Goal: Find specific page/section: Find specific page/section

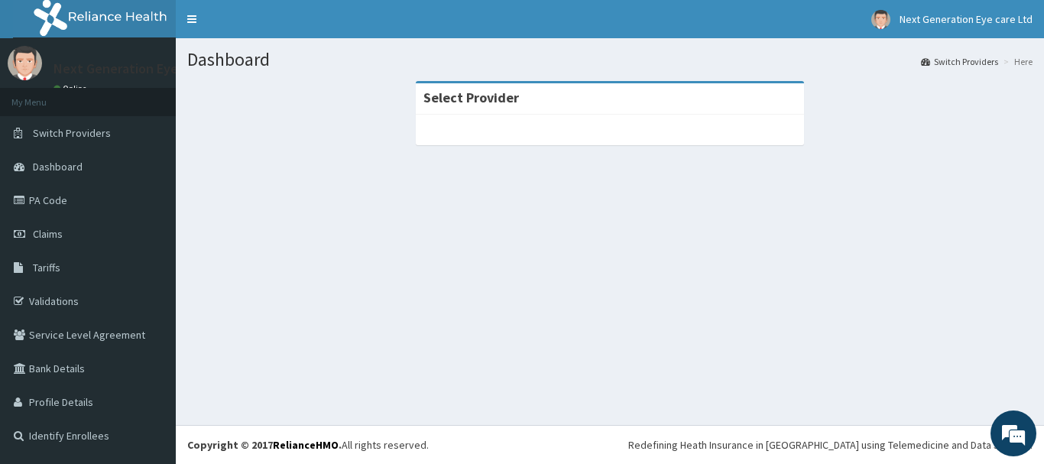
click at [555, 102] on div "Select Provider" at bounding box center [610, 98] width 388 height 31
click at [525, 100] on div "Select Provider" at bounding box center [610, 98] width 388 height 31
click at [539, 99] on div "Select Provider" at bounding box center [610, 98] width 388 height 31
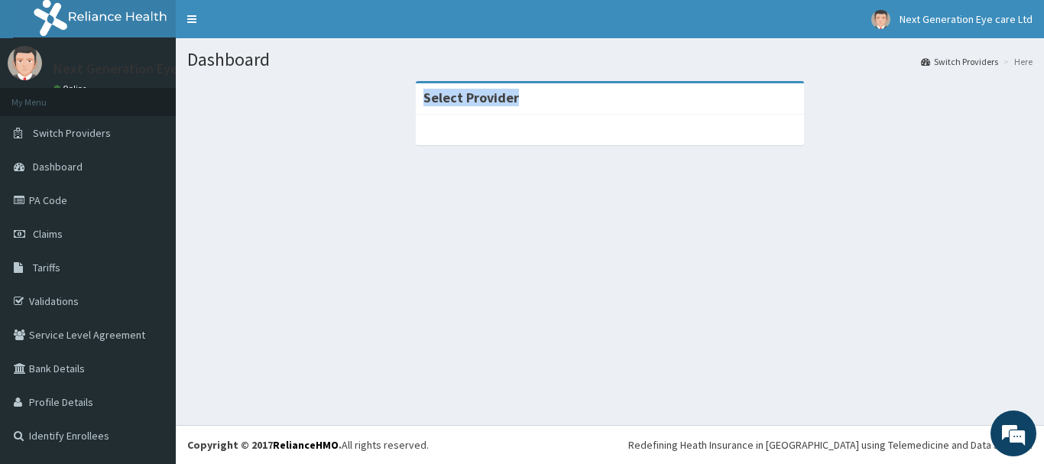
click at [539, 99] on div "Select Provider" at bounding box center [610, 98] width 388 height 31
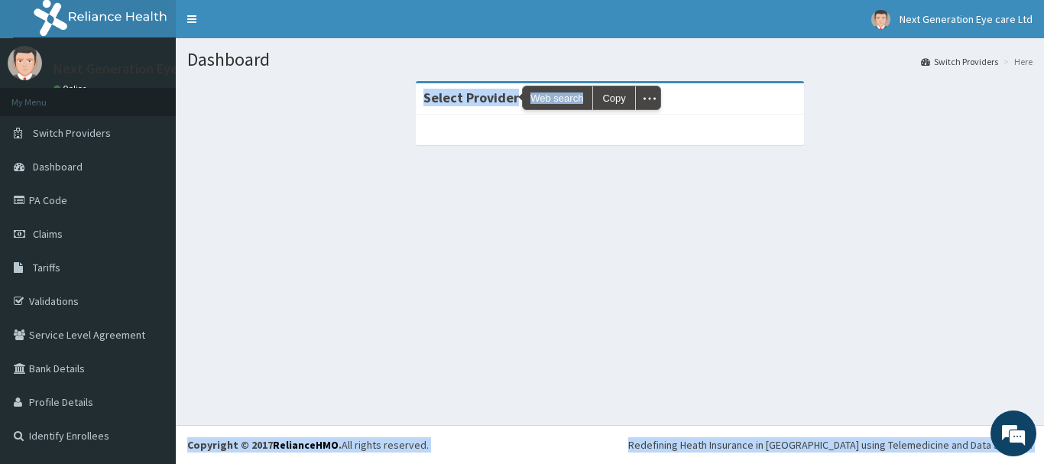
drag, startPoint x: 539, startPoint y: 99, endPoint x: 379, endPoint y: 209, distance: 194.4
click at [379, 209] on body "R EL Toggle navigation Next Generation Eye care Ltd Next Generation Eye care Lt…" at bounding box center [522, 232] width 1044 height 464
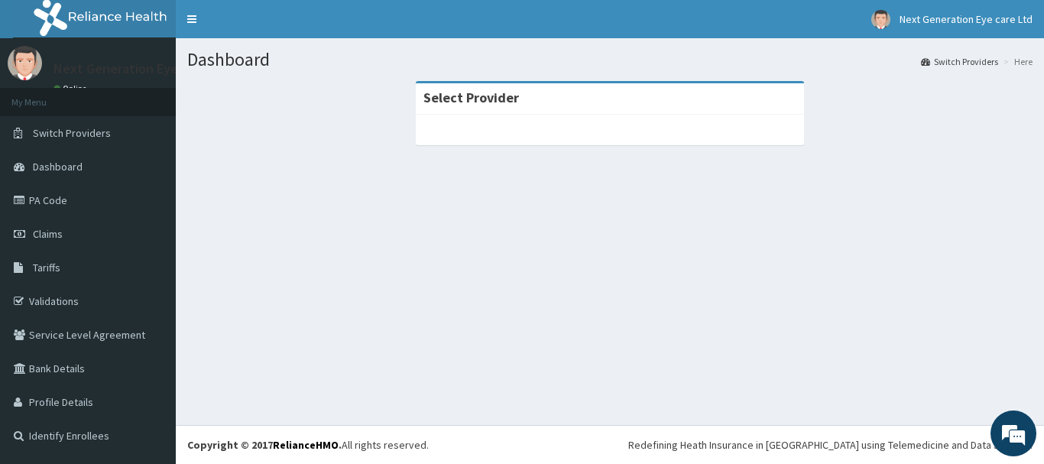
click at [379, 209] on section "Select Provider" at bounding box center [610, 165] width 868 height 191
click at [76, 196] on link "PA Code" at bounding box center [88, 200] width 176 height 34
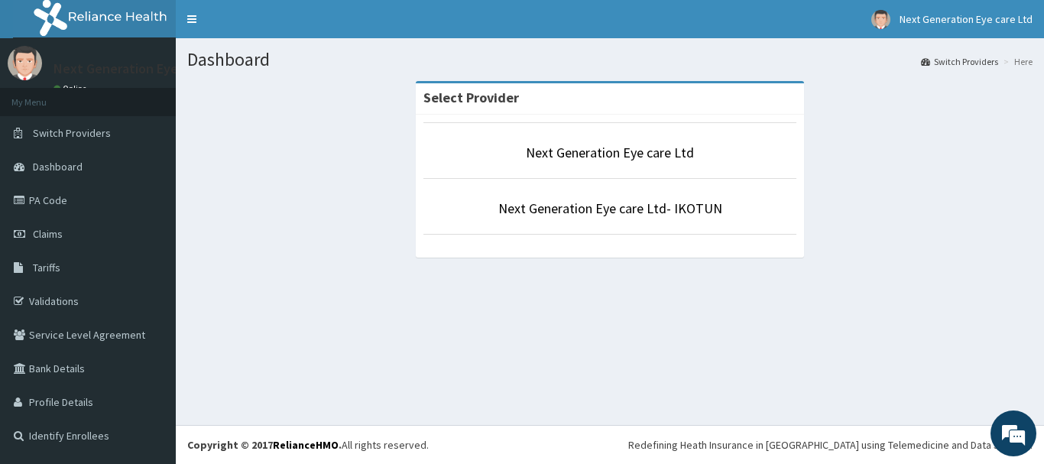
click at [598, 219] on li "Next Generation Eye care Ltd- IKOTUN" at bounding box center [609, 206] width 373 height 57
click at [597, 211] on link "Next Generation Eye care Ltd- IKOTUN" at bounding box center [610, 208] width 224 height 18
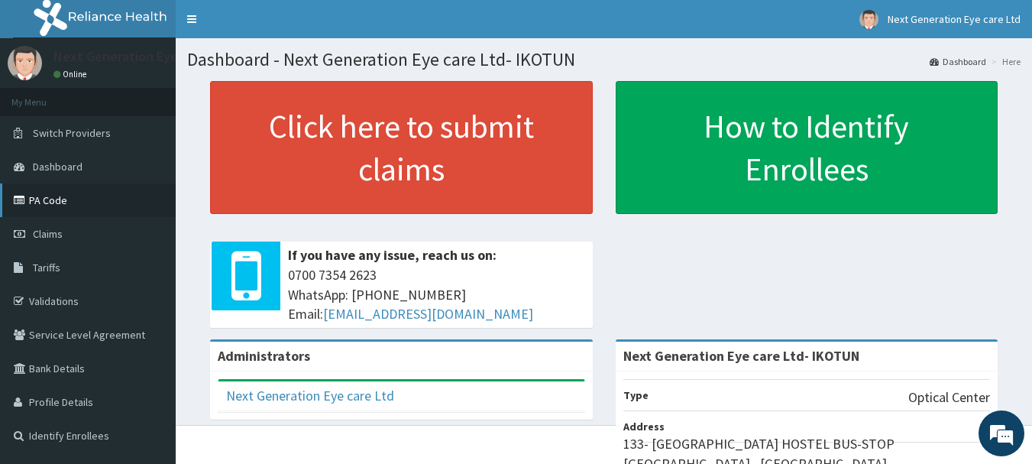
click at [76, 196] on link "PA Code" at bounding box center [88, 200] width 176 height 34
